Goal: Navigation & Orientation: Go to known website

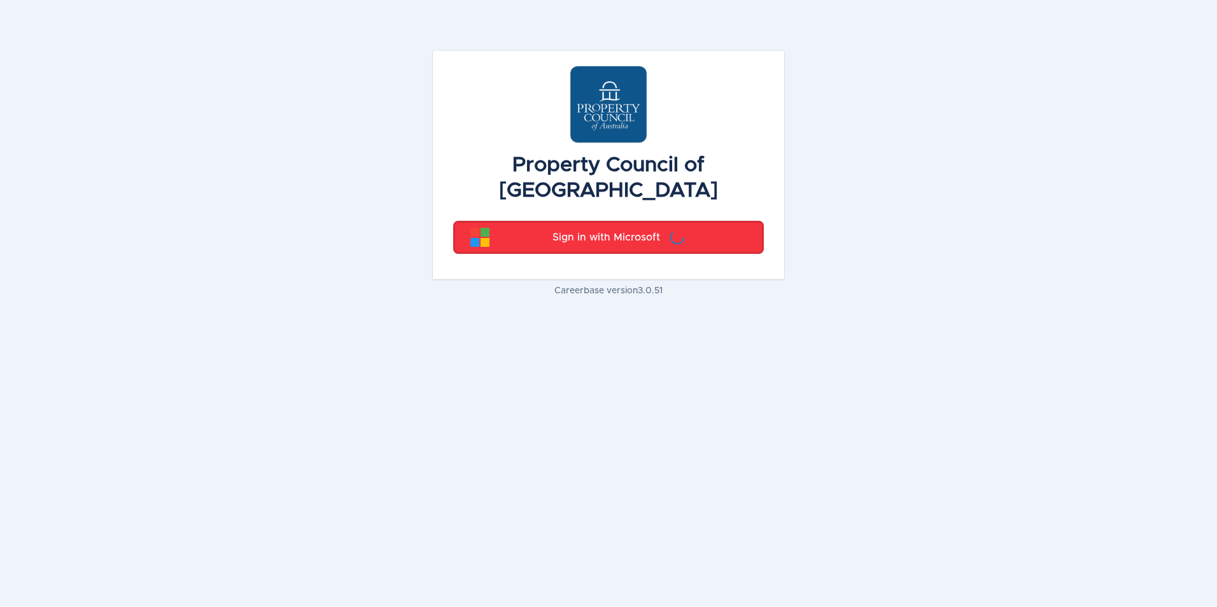
click at [651, 230] on p "Sign in with Microsoft" at bounding box center [607, 237] width 108 height 15
click at [597, 230] on p "Sign in with Microsoft" at bounding box center [607, 237] width 108 height 15
